Goal: Task Accomplishment & Management: Complete application form

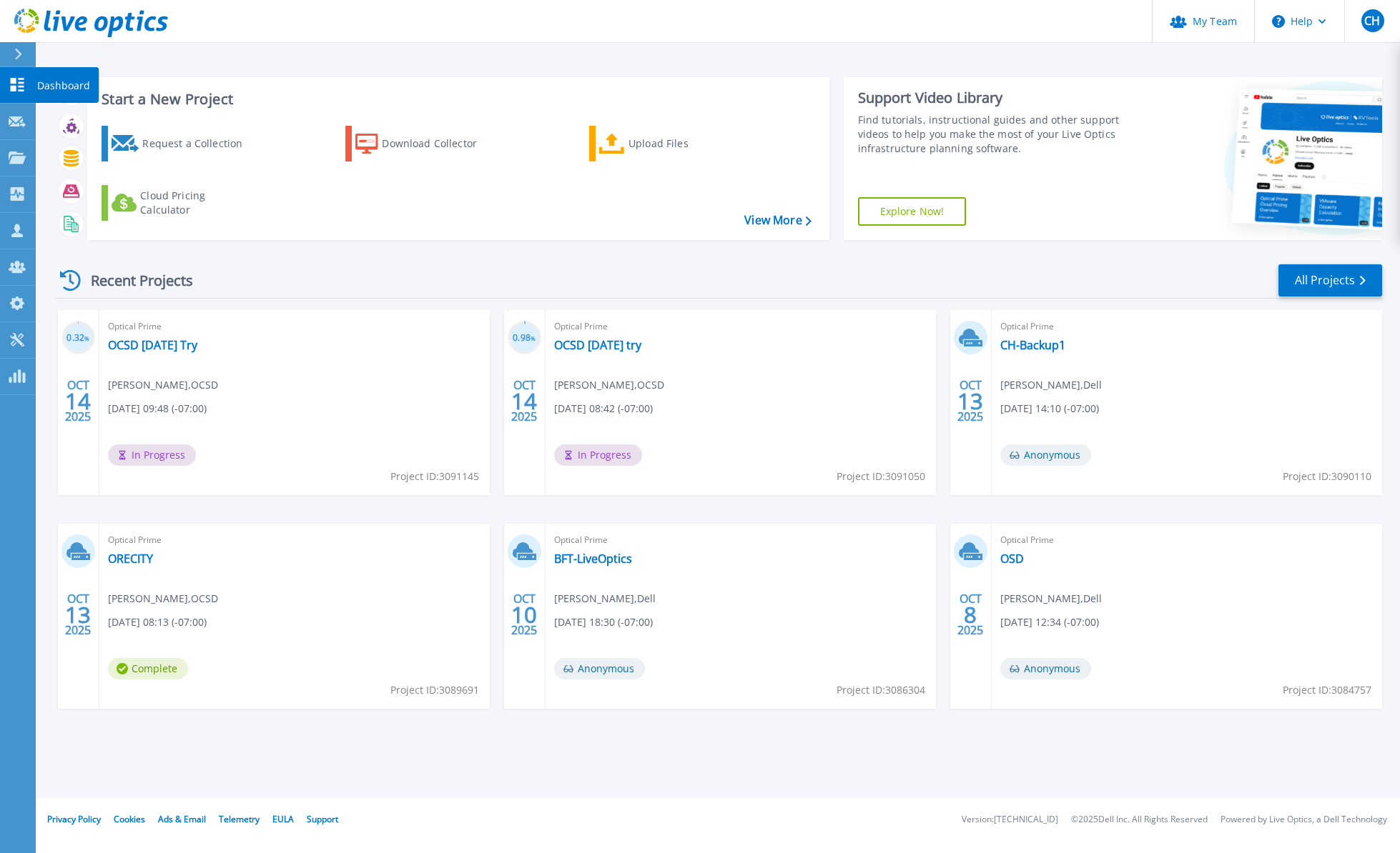
click at [17, 81] on icon at bounding box center [17, 85] width 17 height 14
click at [1325, 279] on link "All Projects" at bounding box center [1330, 280] width 104 height 32
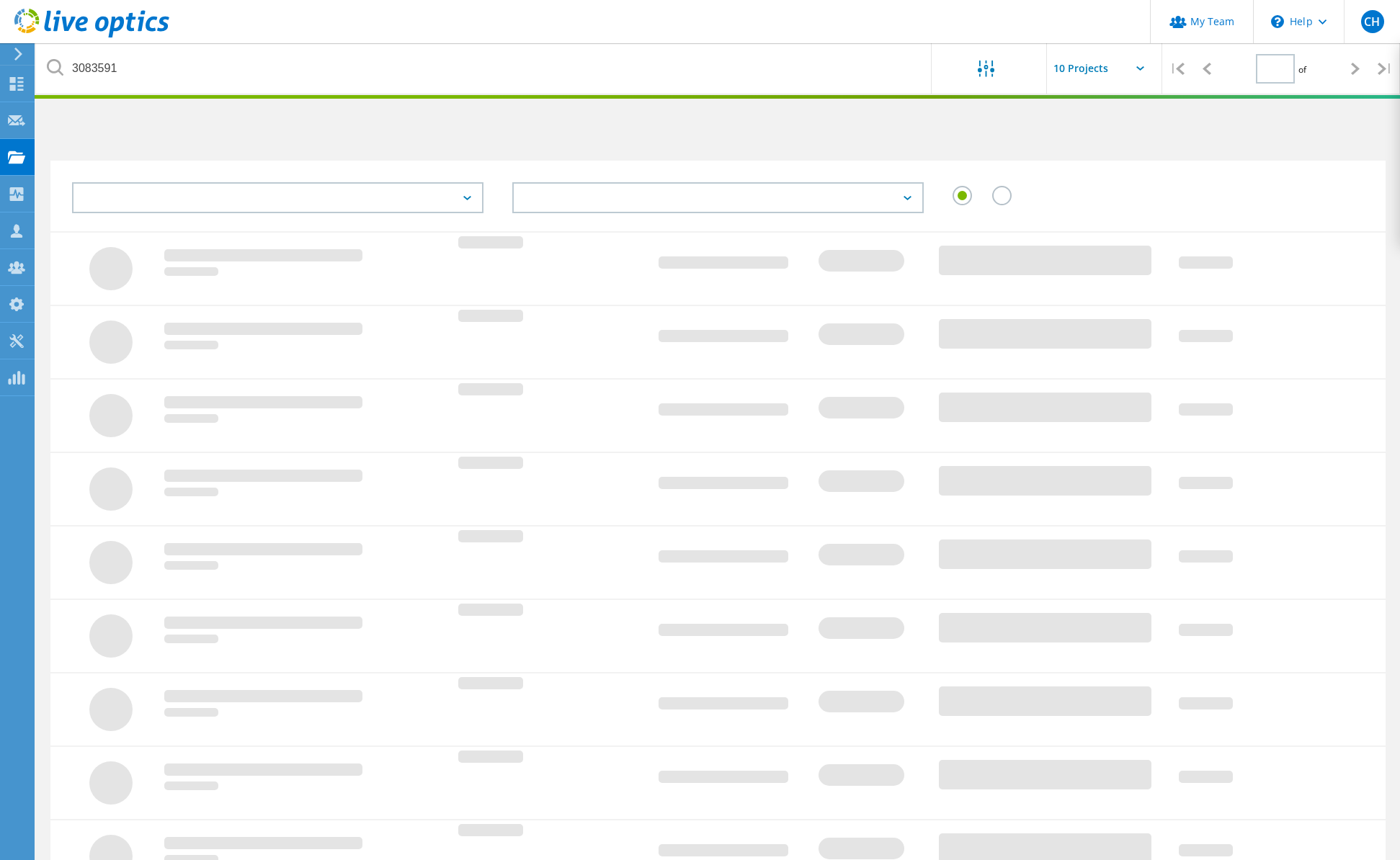
type input "1"
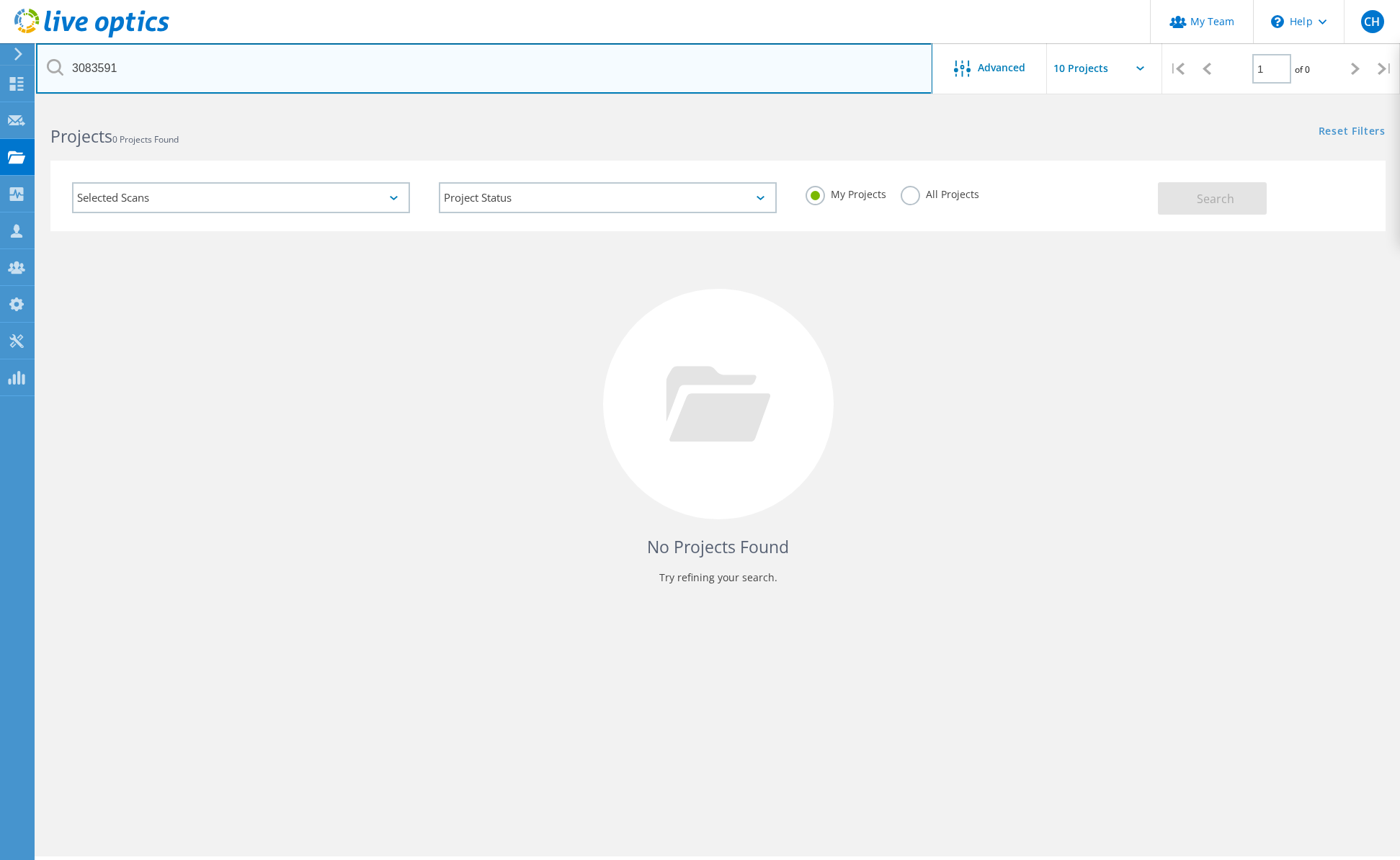
click at [419, 73] on input "3083591" at bounding box center [483, 69] width 896 height 50
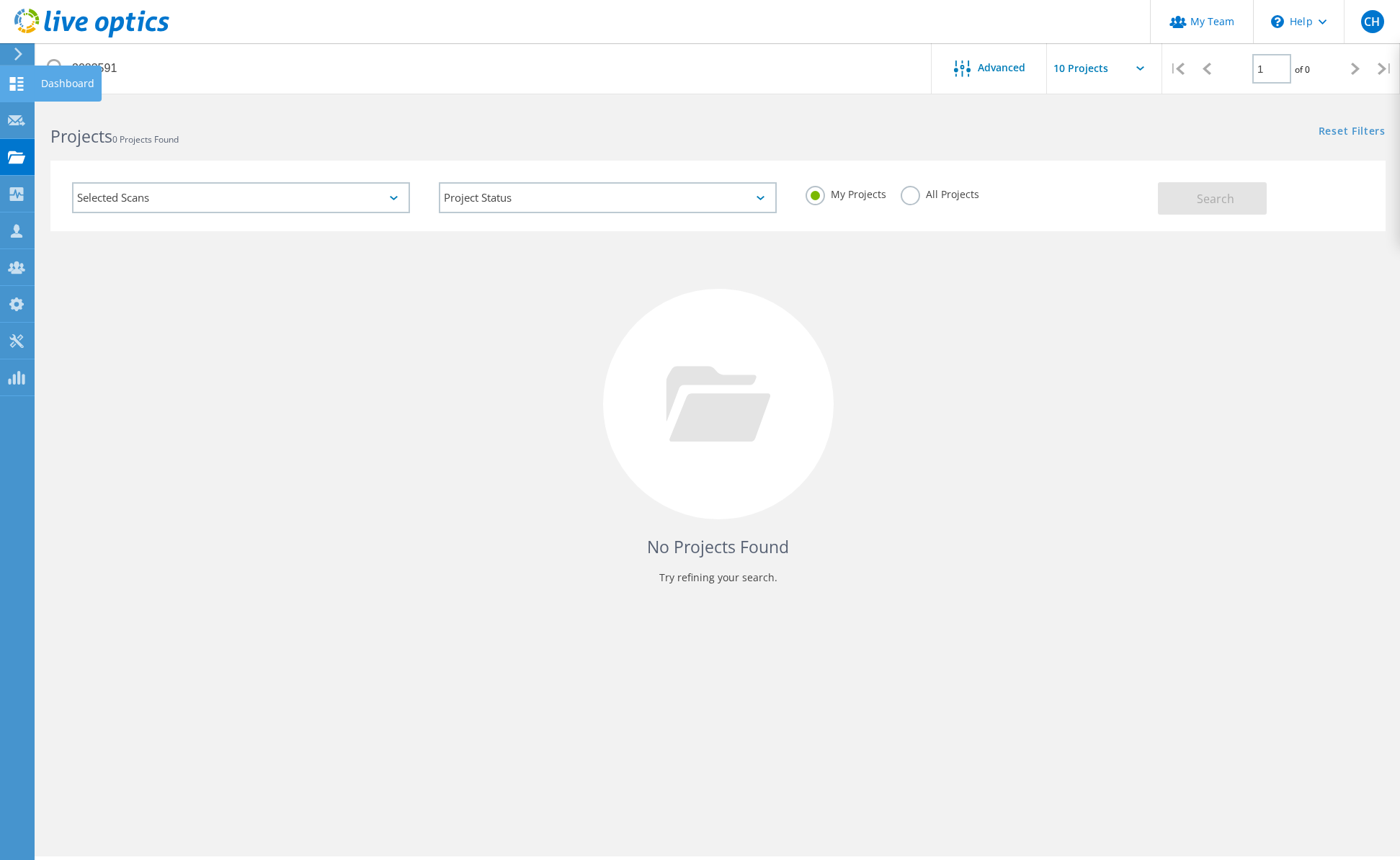
click at [18, 82] on icon at bounding box center [16, 84] width 18 height 14
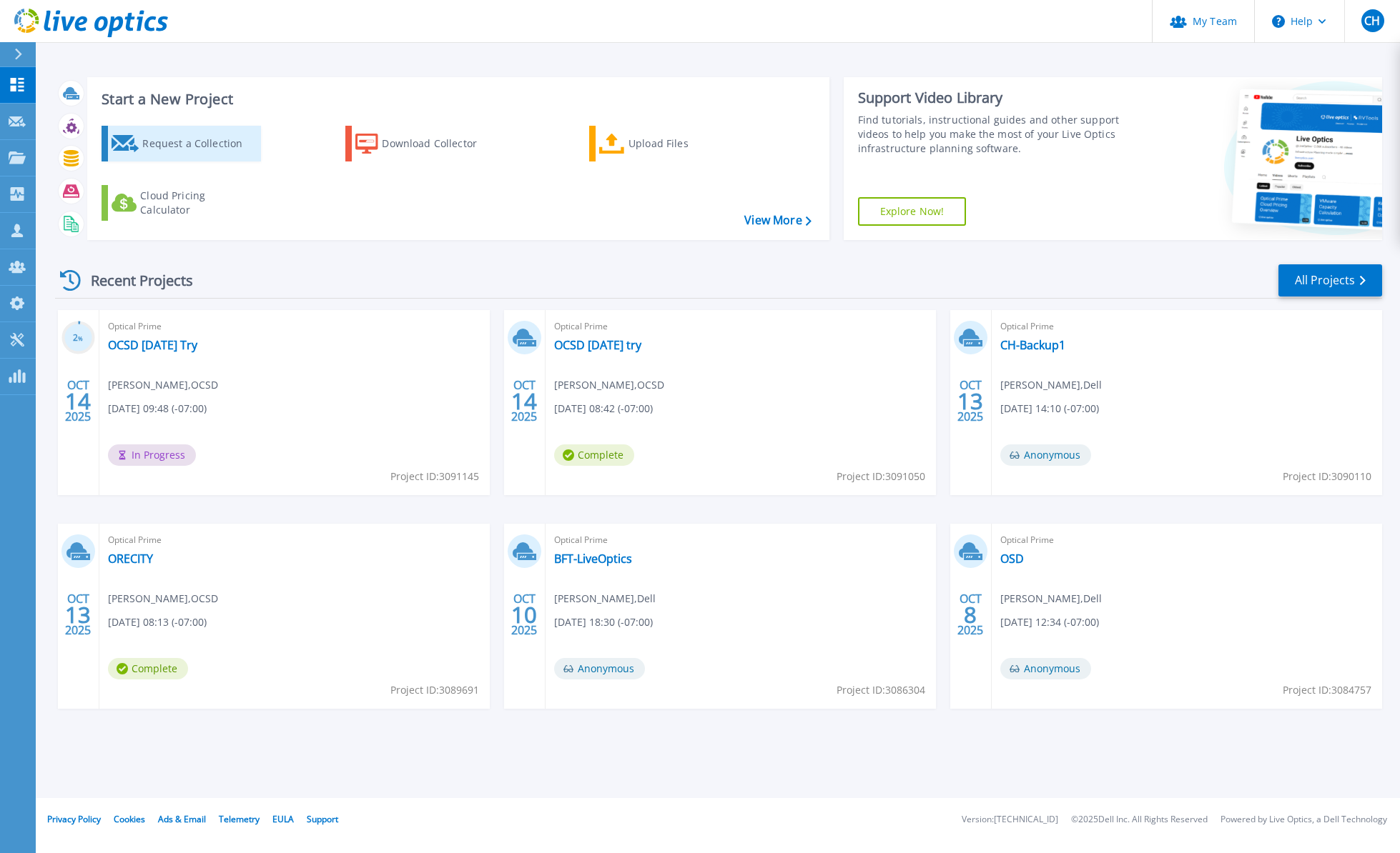
click at [181, 142] on div "Request a Collection" at bounding box center [199, 144] width 114 height 29
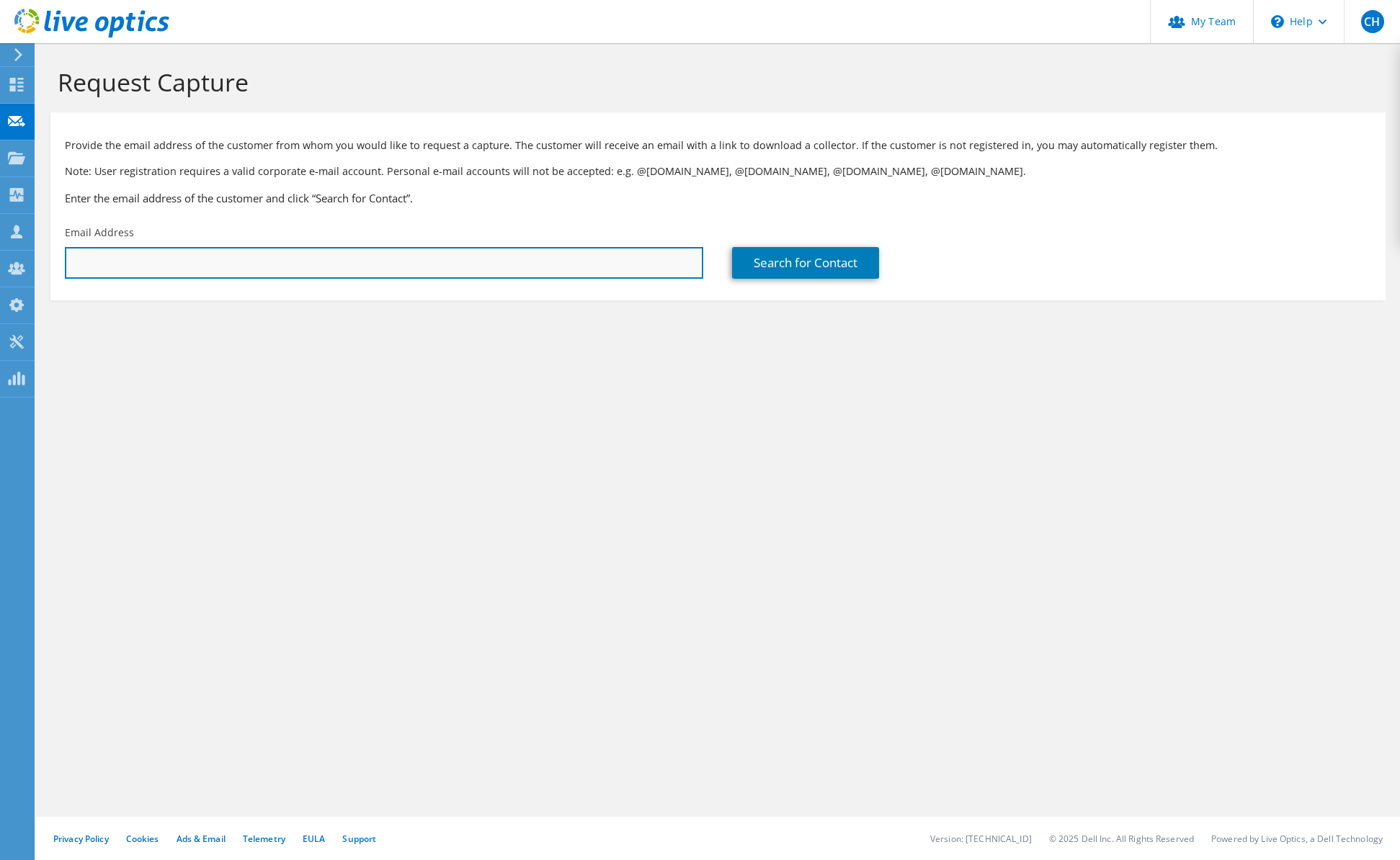
click at [199, 255] on input "text" at bounding box center [384, 263] width 639 height 32
paste input "[PERSON_NAME][EMAIL_ADDRESS][PERSON_NAME][DOMAIN_NAME]"
type input "[PERSON_NAME][EMAIL_ADDRESS][PERSON_NAME][DOMAIN_NAME]"
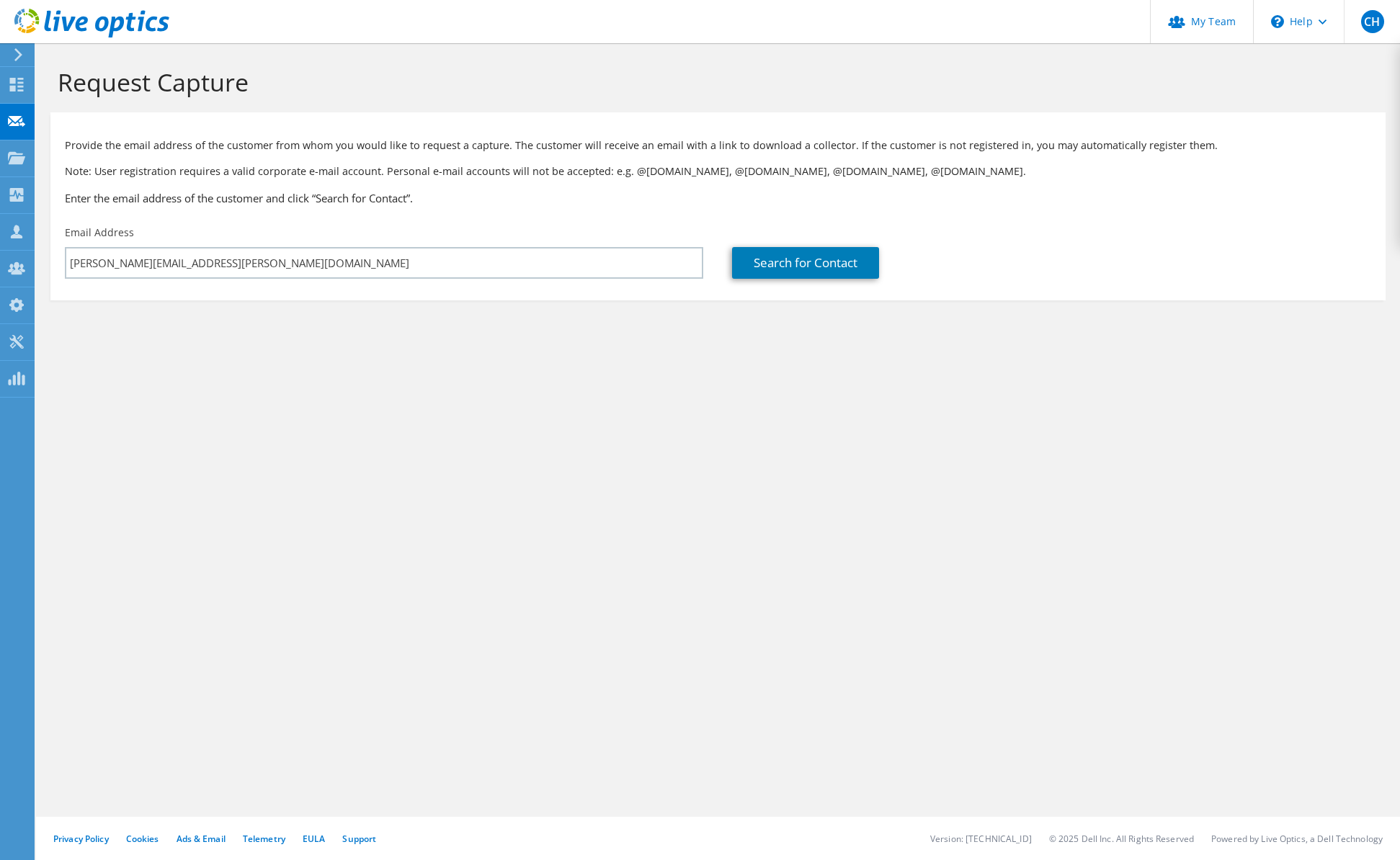
click at [856, 311] on section "Request Capture Provide the email address of the customer from whom you would l…" at bounding box center [717, 208] width 1363 height 329
click at [826, 264] on link "Search for Contact" at bounding box center [805, 263] width 147 height 32
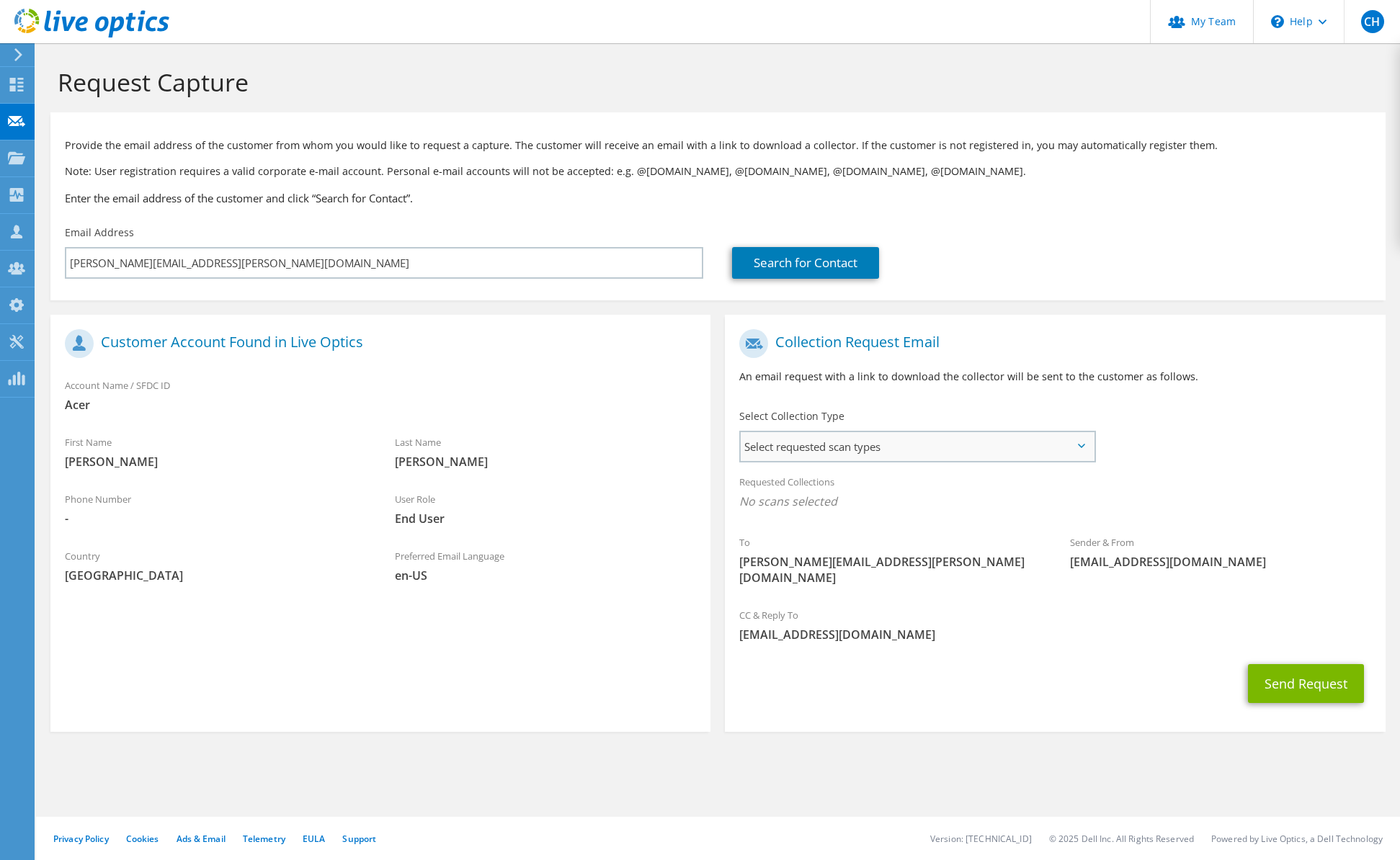
click at [1028, 451] on span "Select requested scan types" at bounding box center [917, 447] width 353 height 29
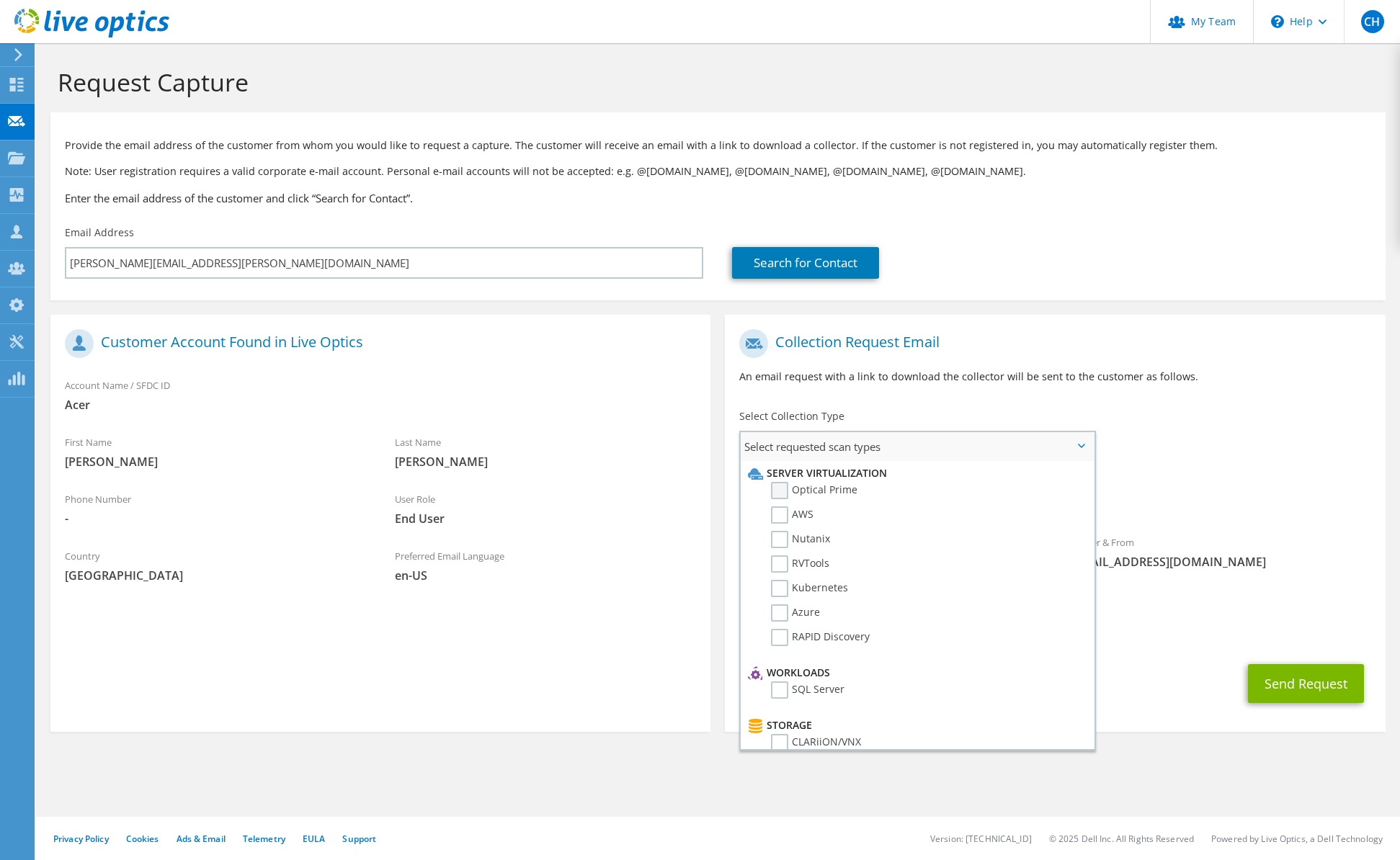
click at [831, 495] on label "Optical Prime" at bounding box center [813, 490] width 86 height 18
click at [0, 0] on input "Optical Prime" at bounding box center [0, 0] width 0 height 0
click at [1304, 567] on span "[EMAIL_ADDRESS][DOMAIN_NAME]" at bounding box center [1221, 566] width 301 height 16
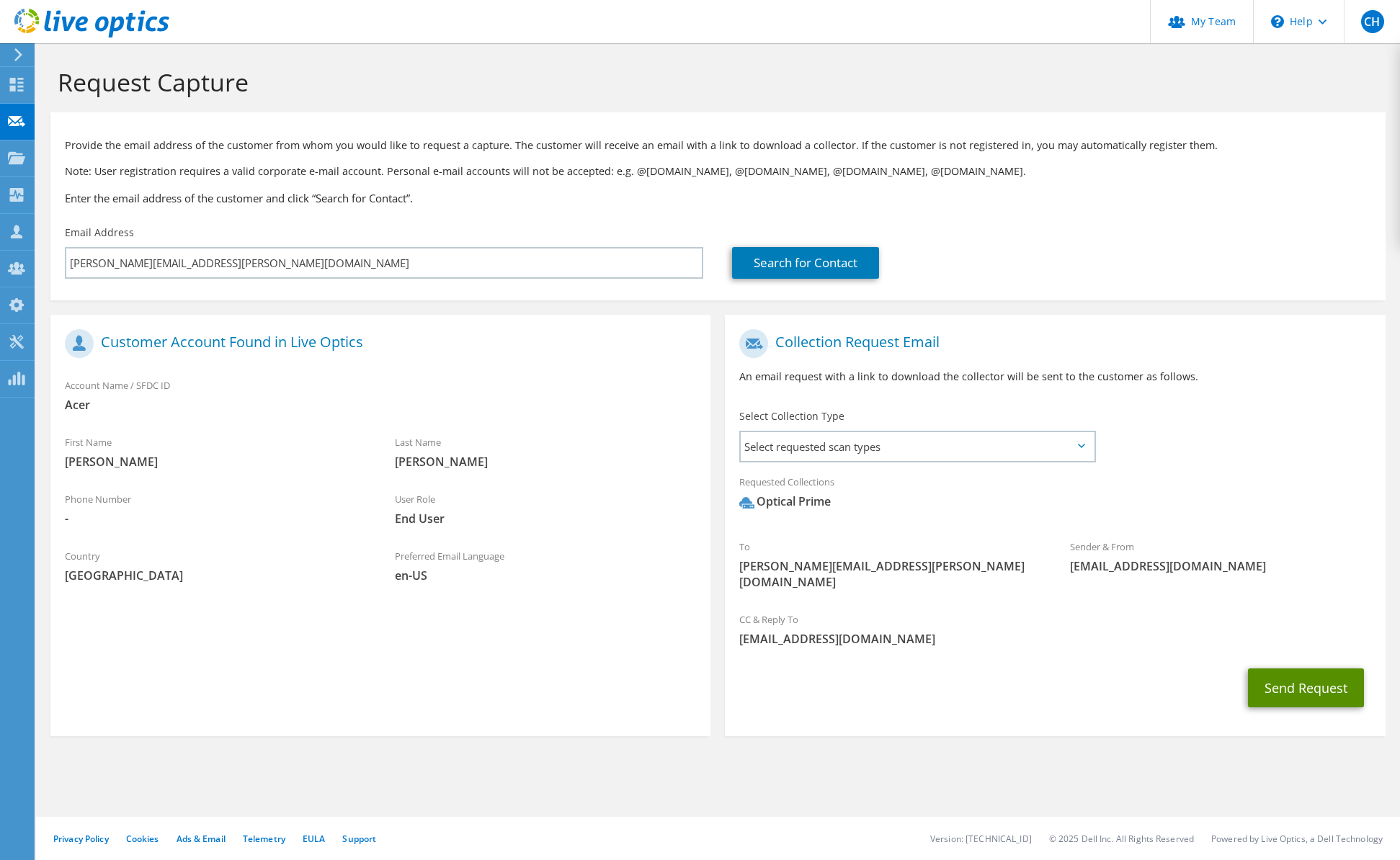
click at [1304, 671] on button "Send Request" at bounding box center [1306, 687] width 116 height 39
